Goal: Check status: Check status

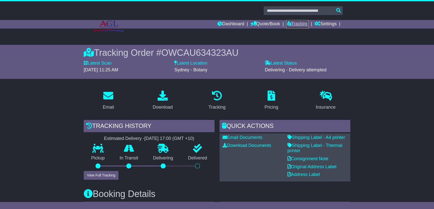
click at [298, 23] on link "Tracking" at bounding box center [297, 24] width 22 height 9
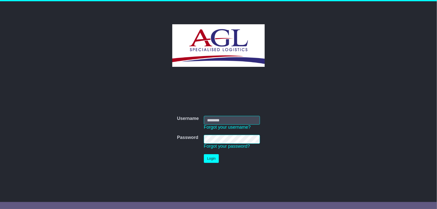
type input "***"
click at [209, 161] on button "Login" at bounding box center [211, 158] width 15 height 9
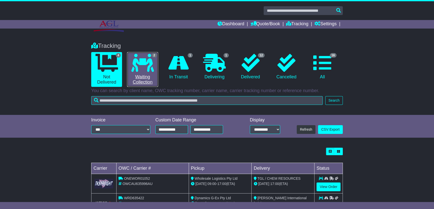
click at [146, 70] on icon at bounding box center [142, 63] width 23 height 18
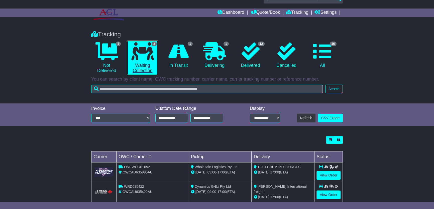
scroll to position [21, 0]
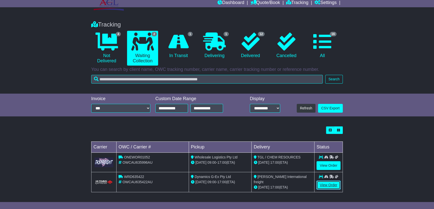
click at [331, 185] on link "View Order" at bounding box center [328, 185] width 24 height 9
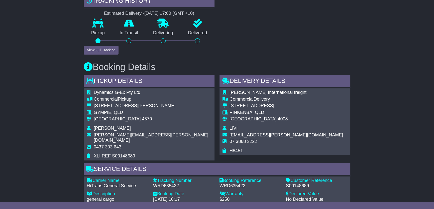
scroll to position [213, 0]
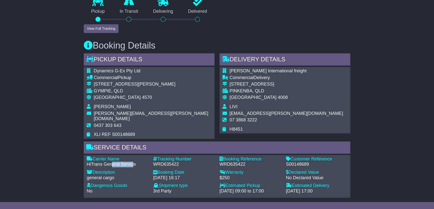
drag, startPoint x: 112, startPoint y: 157, endPoint x: 134, endPoint y: 157, distance: 21.8
click at [134, 162] on div "HiTrans General Service" at bounding box center [117, 165] width 61 height 6
click at [120, 175] on div "Description - general cargo" at bounding box center [117, 176] width 66 height 13
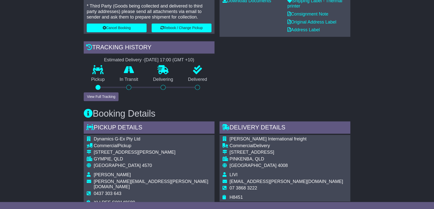
scroll to position [144, 0]
click at [95, 96] on button "View Full Tracking" at bounding box center [101, 97] width 35 height 9
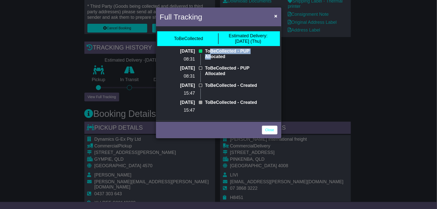
drag, startPoint x: 209, startPoint y: 52, endPoint x: 255, endPoint y: 56, distance: 46.5
click at [255, 56] on div "ToBeCollected - PUP Allocated" at bounding box center [235, 57] width 64 height 17
click at [247, 72] on p "ToBeCollected - PUP Allocated" at bounding box center [234, 71] width 59 height 11
click at [46, 100] on div "Full Tracking × ToBeCollected Estimated Delivery: 21 Aug (Thu) 19 Aug 2025 08:3…" at bounding box center [218, 104] width 437 height 209
